Goal: Task Accomplishment & Management: Use online tool/utility

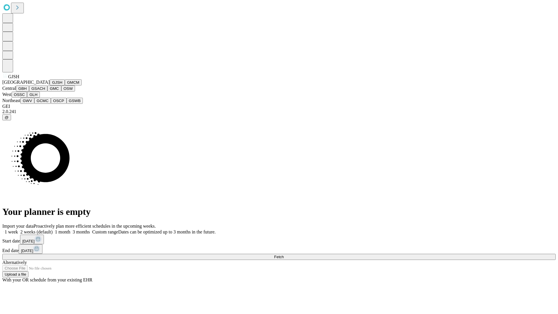
click at [50, 86] on button "GJSH" at bounding box center [57, 82] width 15 height 6
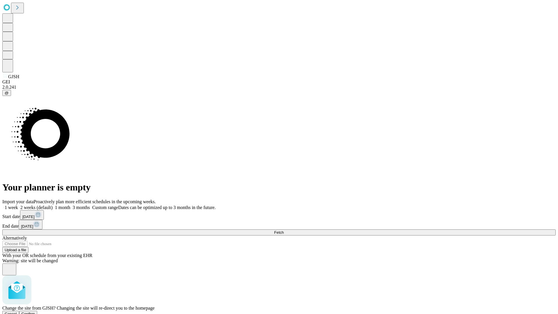
click at [35, 312] on span "Confirm" at bounding box center [29, 314] width 14 height 4
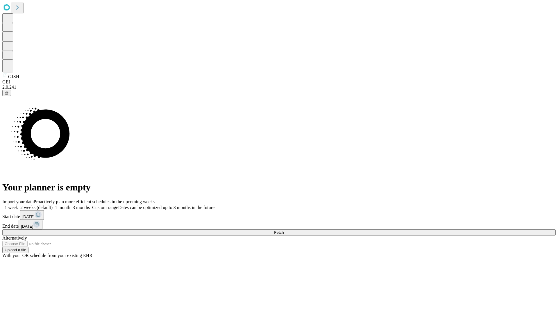
click at [70, 205] on label "1 month" at bounding box center [62, 207] width 18 height 5
click at [284, 230] on span "Fetch" at bounding box center [279, 232] width 10 height 4
